Goal: Transaction & Acquisition: Purchase product/service

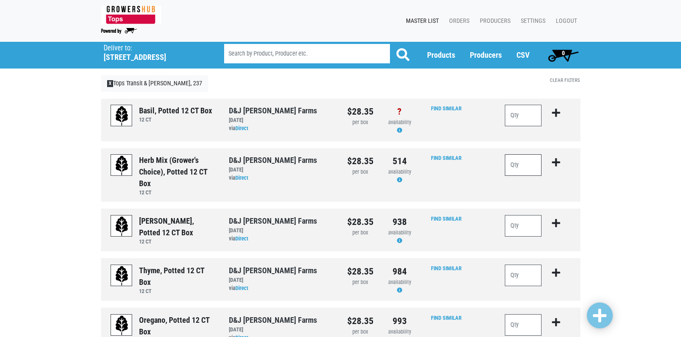
click at [515, 162] on input "number" at bounding box center [522, 165] width 37 height 22
type input "1"
click at [552, 160] on icon "submit" at bounding box center [555, 162] width 8 height 9
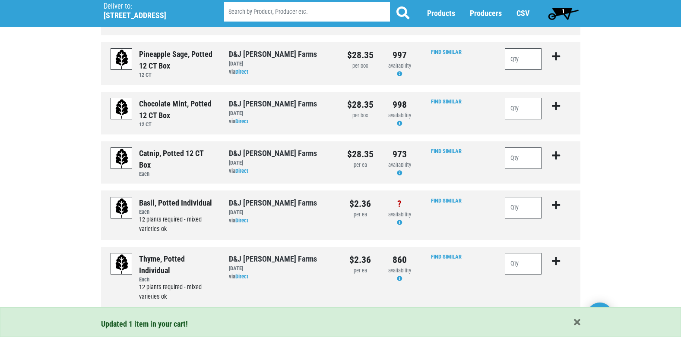
scroll to position [777, 0]
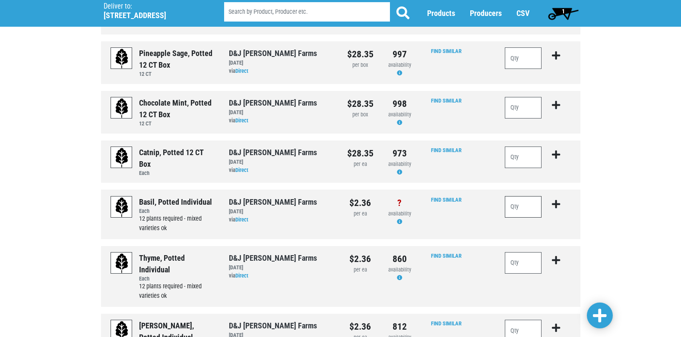
click at [510, 211] on input "number" at bounding box center [522, 207] width 37 height 22
type input "36"
click at [556, 204] on icon "submit" at bounding box center [555, 204] width 8 height 9
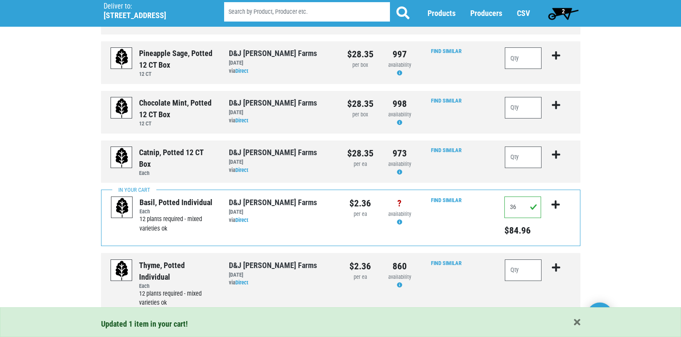
click at [565, 13] on span "2" at bounding box center [563, 13] width 38 height 17
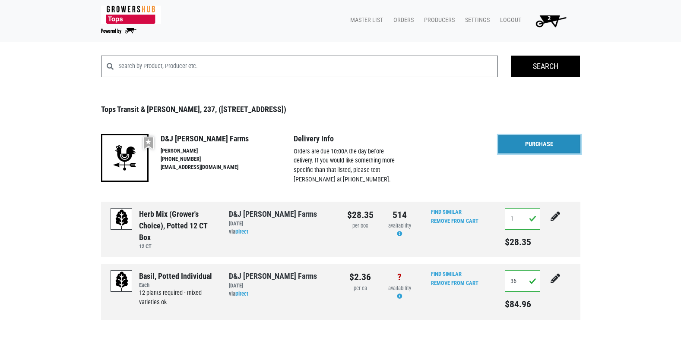
click at [529, 148] on link "Purchase" at bounding box center [539, 145] width 82 height 18
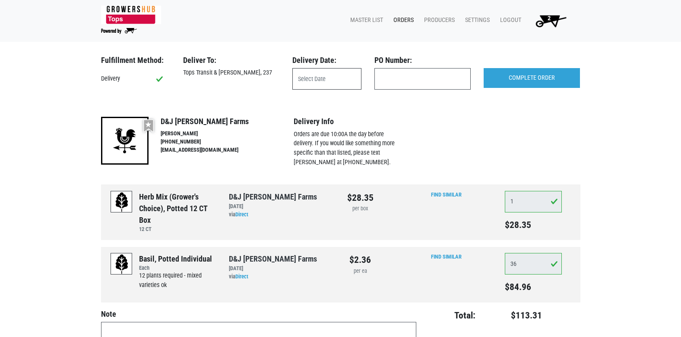
click at [338, 78] on input "text" at bounding box center [326, 79] width 69 height 22
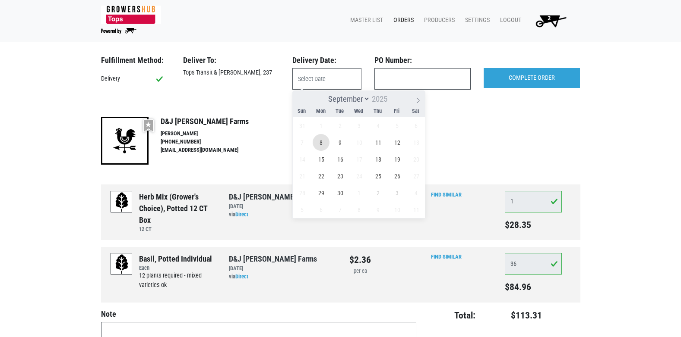
click at [319, 145] on span "8" at bounding box center [320, 142] width 17 height 17
type input "2025-09-08"
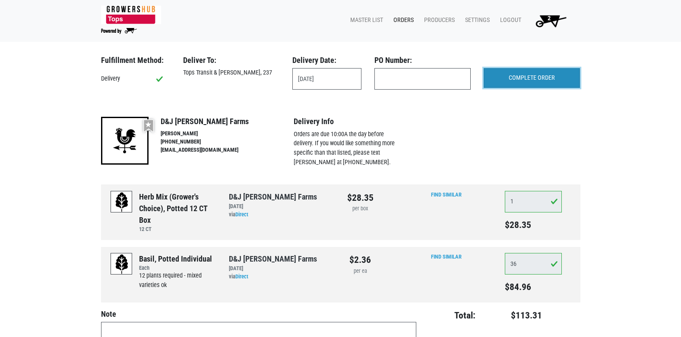
click at [523, 83] on input "COMPLETE ORDER" at bounding box center [531, 78] width 96 height 20
